Goal: Task Accomplishment & Management: Complete application form

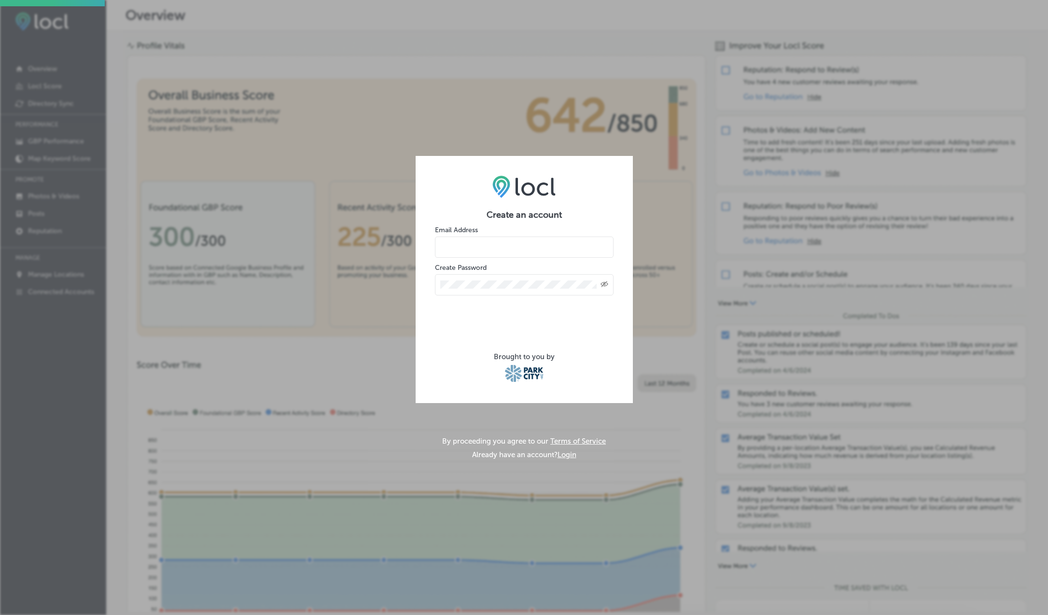
click at [508, 246] on input "email" at bounding box center [524, 247] width 179 height 21
type input "[PERSON_NAME][EMAIL_ADDRESS][DOMAIN_NAME]"
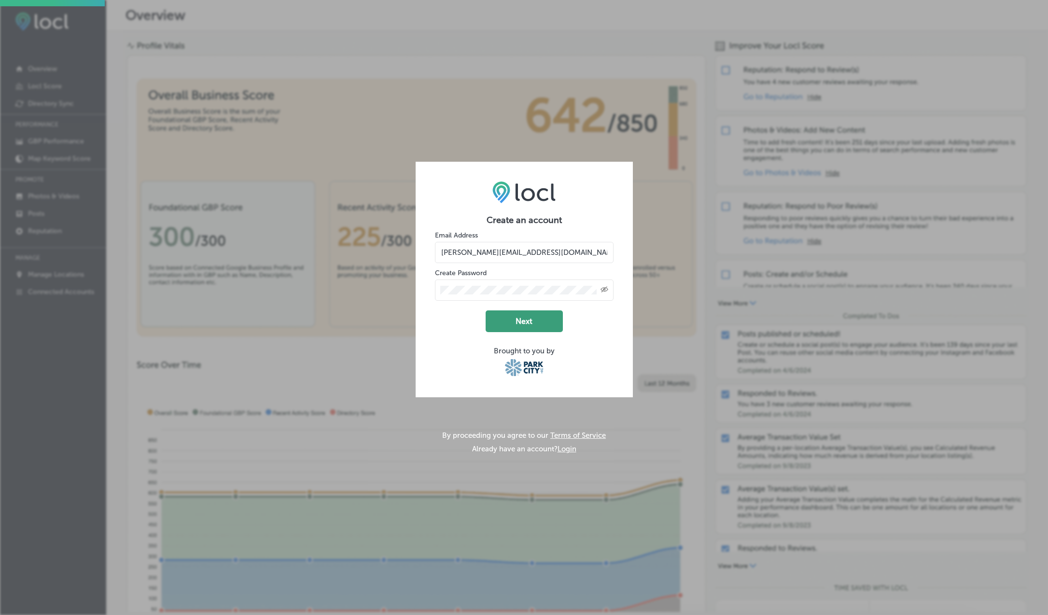
click at [525, 319] on button "Next" at bounding box center [524, 321] width 77 height 22
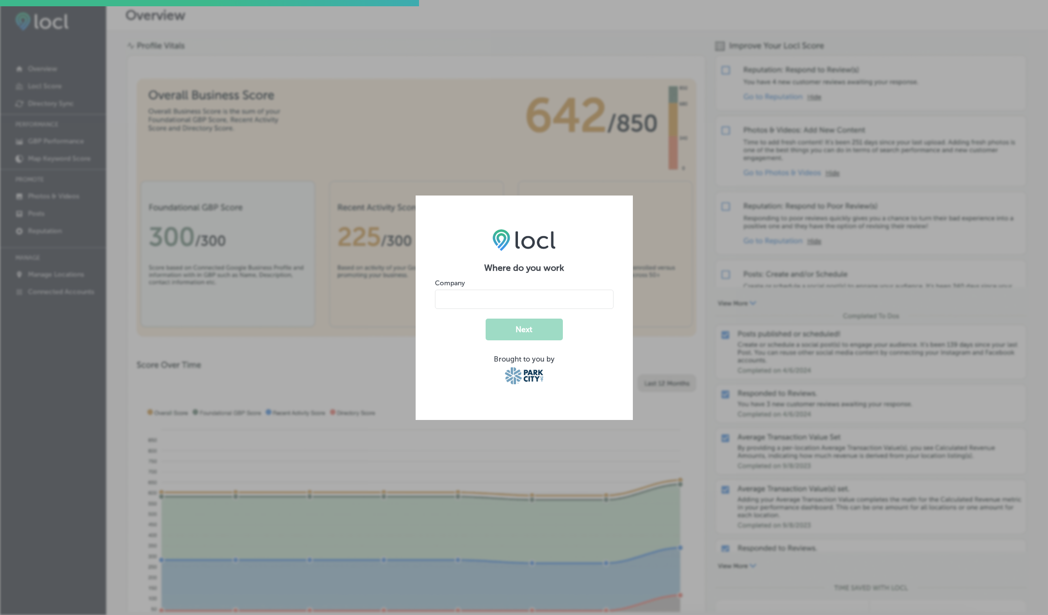
click at [489, 302] on input "name" at bounding box center [524, 299] width 179 height 19
type input "[PERSON_NAME] Sport"
click at [524, 325] on button "Next" at bounding box center [524, 330] width 77 height 22
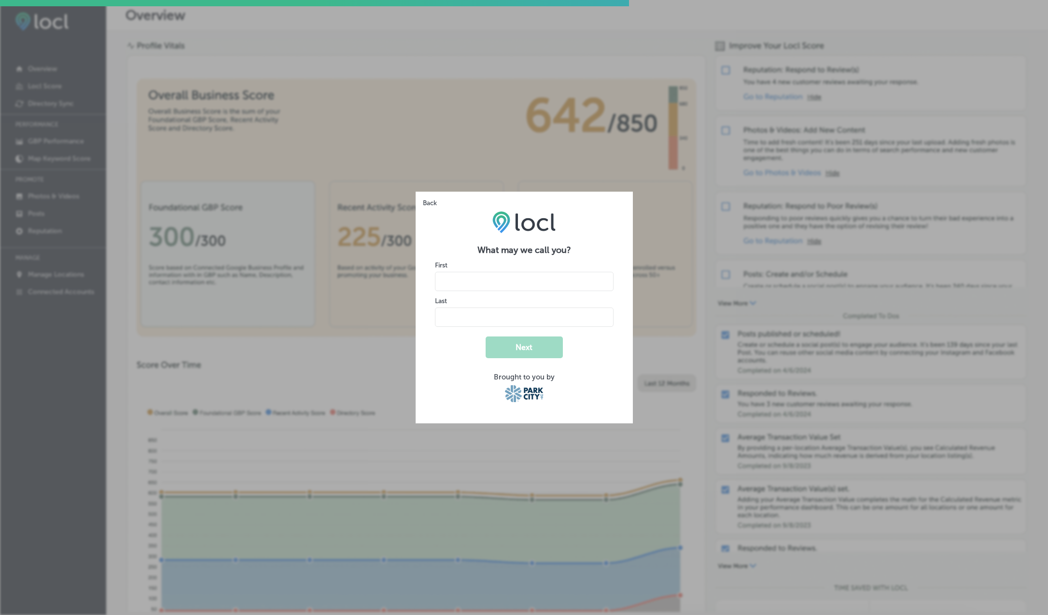
click at [524, 287] on input "name" at bounding box center [524, 281] width 179 height 19
type input "[PERSON_NAME]"
click at [579, 375] on div "Brought to you by" at bounding box center [524, 377] width 179 height 9
click at [516, 349] on button "Next" at bounding box center [524, 348] width 77 height 22
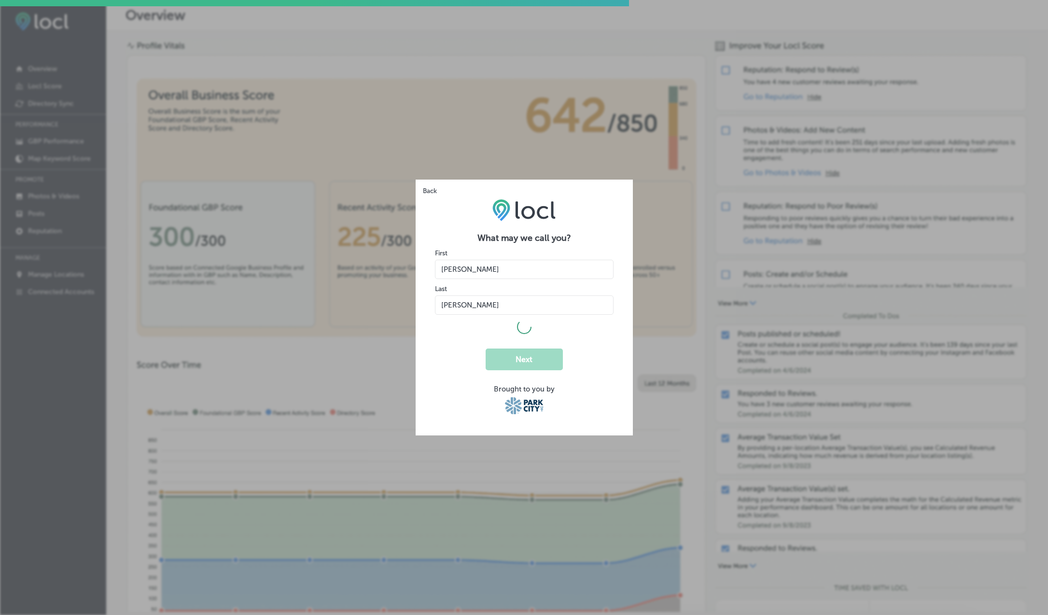
select select "US"
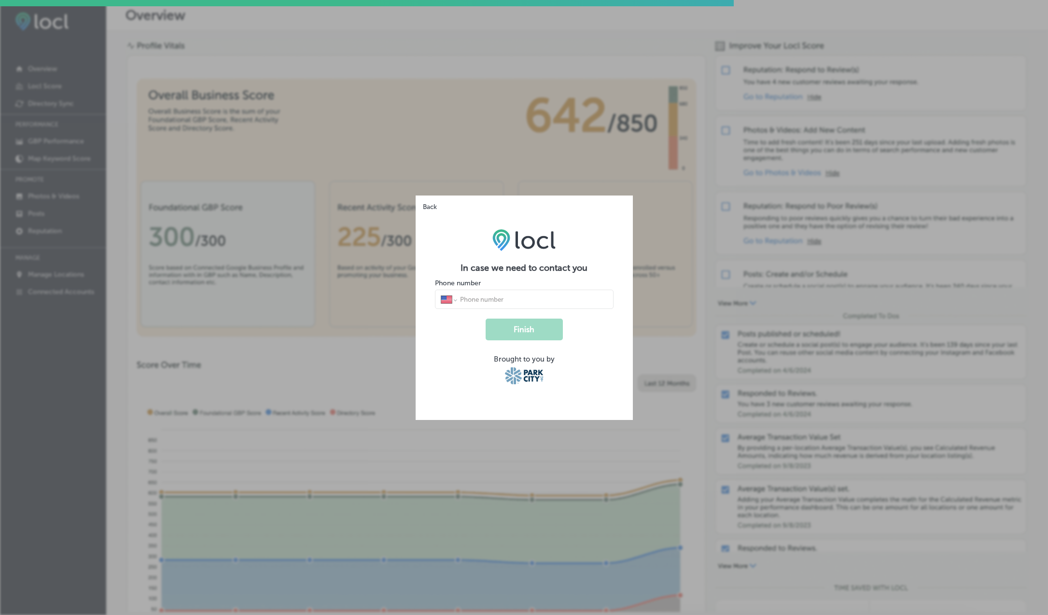
click at [510, 307] on div "International [GEOGRAPHIC_DATA] [GEOGRAPHIC_DATA] [GEOGRAPHIC_DATA] [GEOGRAPHIC…" at bounding box center [524, 299] width 179 height 19
click at [512, 302] on input "tel" at bounding box center [533, 299] width 148 height 9
type input "[PHONE_NUMBER]"
click at [513, 335] on button "Finish" at bounding box center [524, 330] width 77 height 22
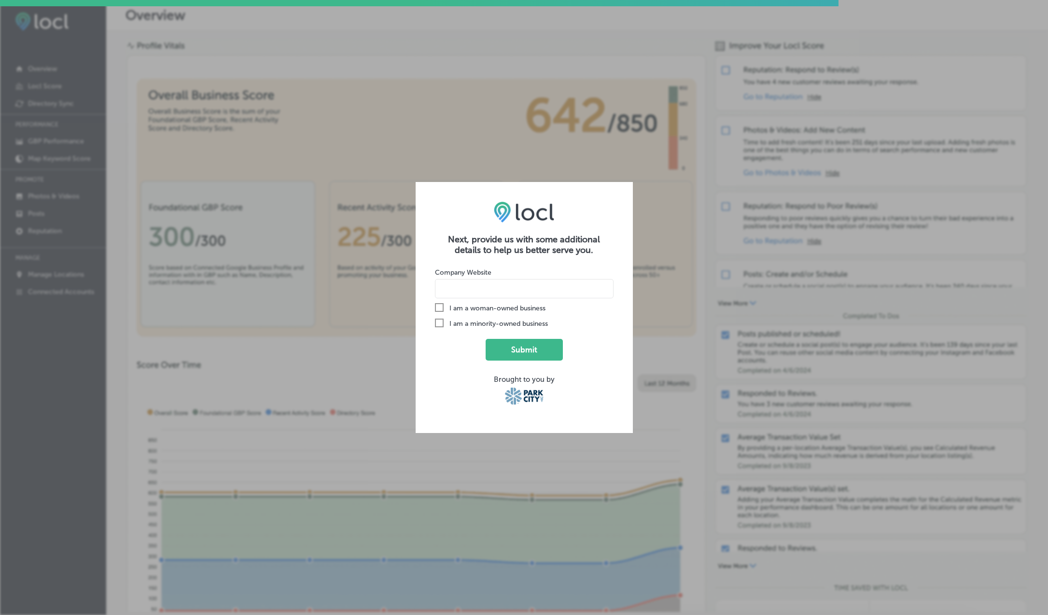
click at [520, 288] on input at bounding box center [524, 288] width 179 height 19
type input "[DOMAIN_NAME]"
drag, startPoint x: 523, startPoint y: 350, endPoint x: 540, endPoint y: 280, distance: 72.5
click at [540, 280] on form "Company Website [DOMAIN_NAME] Check Created with Sketch. I am a woman-owned bus…" at bounding box center [524, 334] width 179 height 158
click at [520, 351] on button "Submit" at bounding box center [524, 350] width 77 height 22
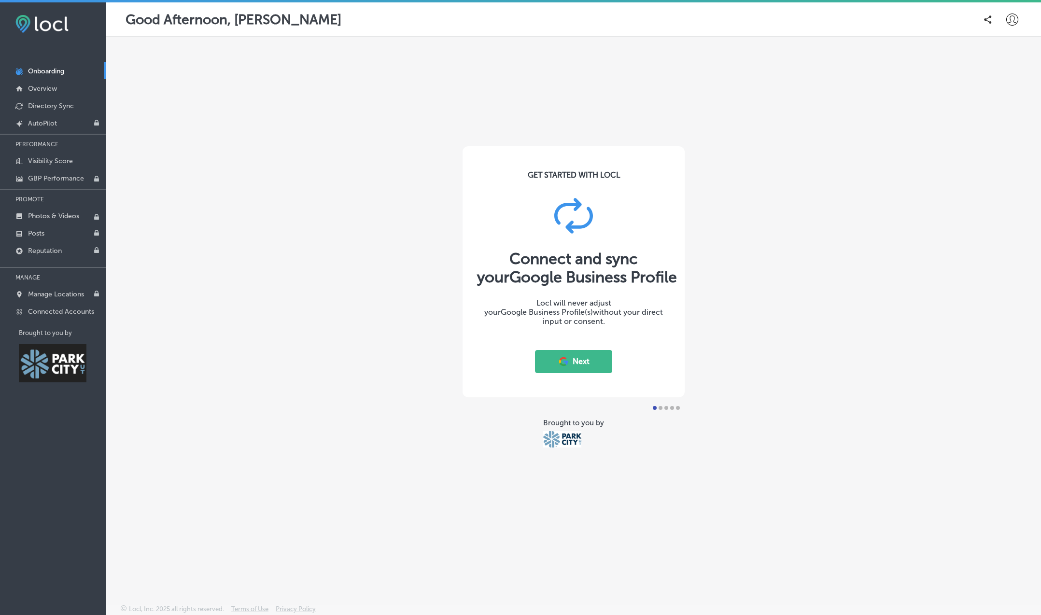
click at [582, 362] on button "Next" at bounding box center [573, 361] width 77 height 23
